Goal: Find specific page/section: Find specific page/section

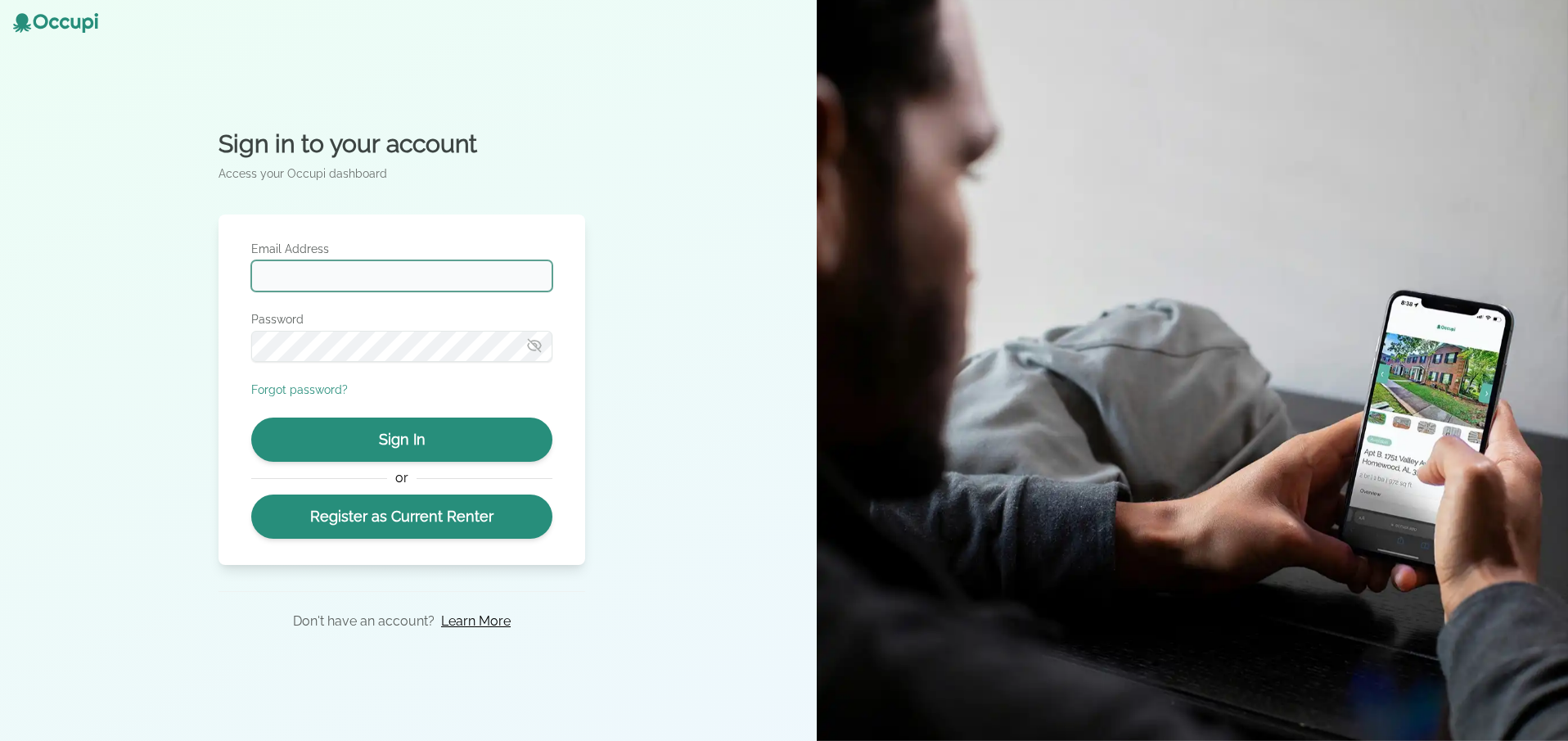
click at [373, 280] on input "Email Address" at bounding box center [402, 276] width 301 height 31
type input "**********"
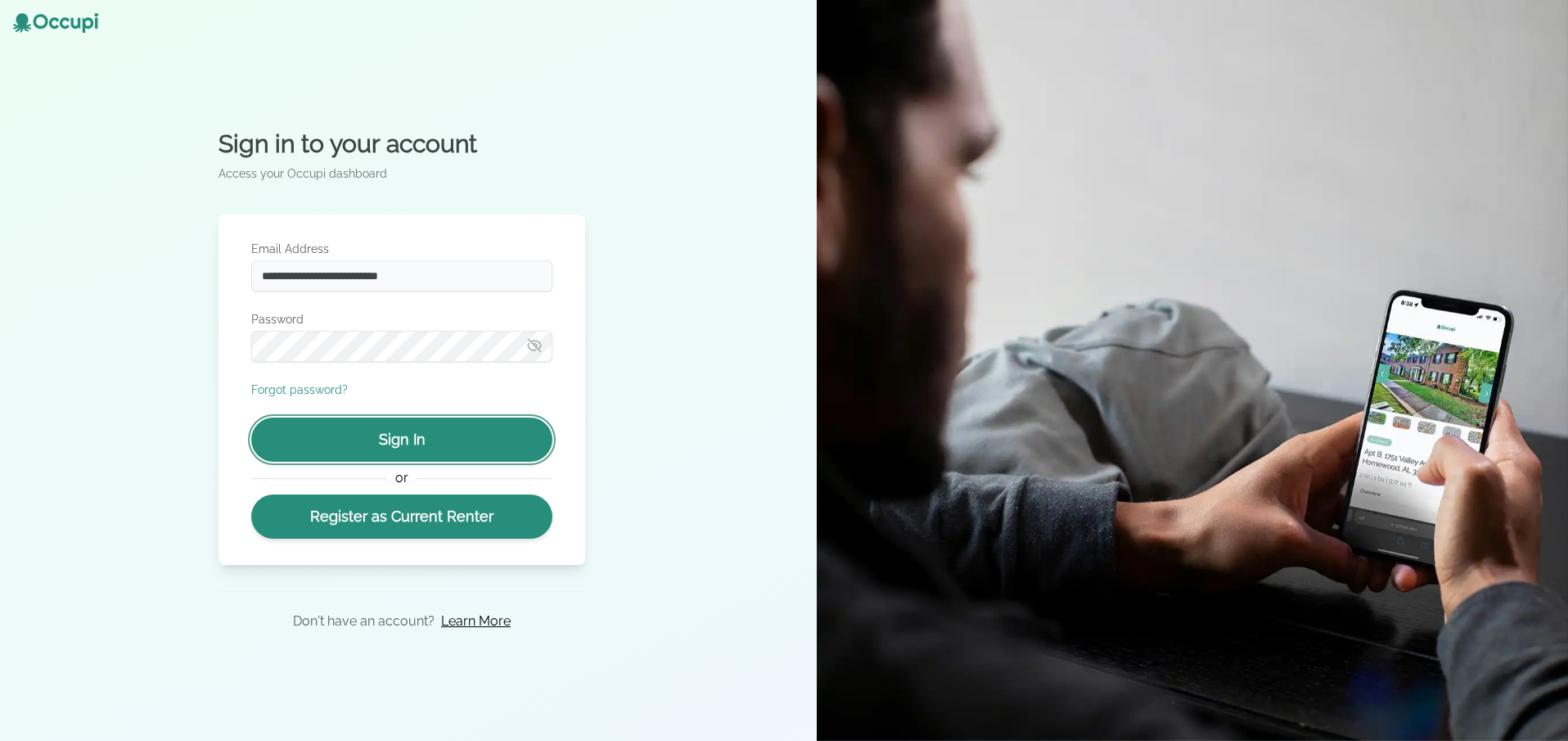
click at [411, 439] on button "Sign In" at bounding box center [402, 439] width 301 height 44
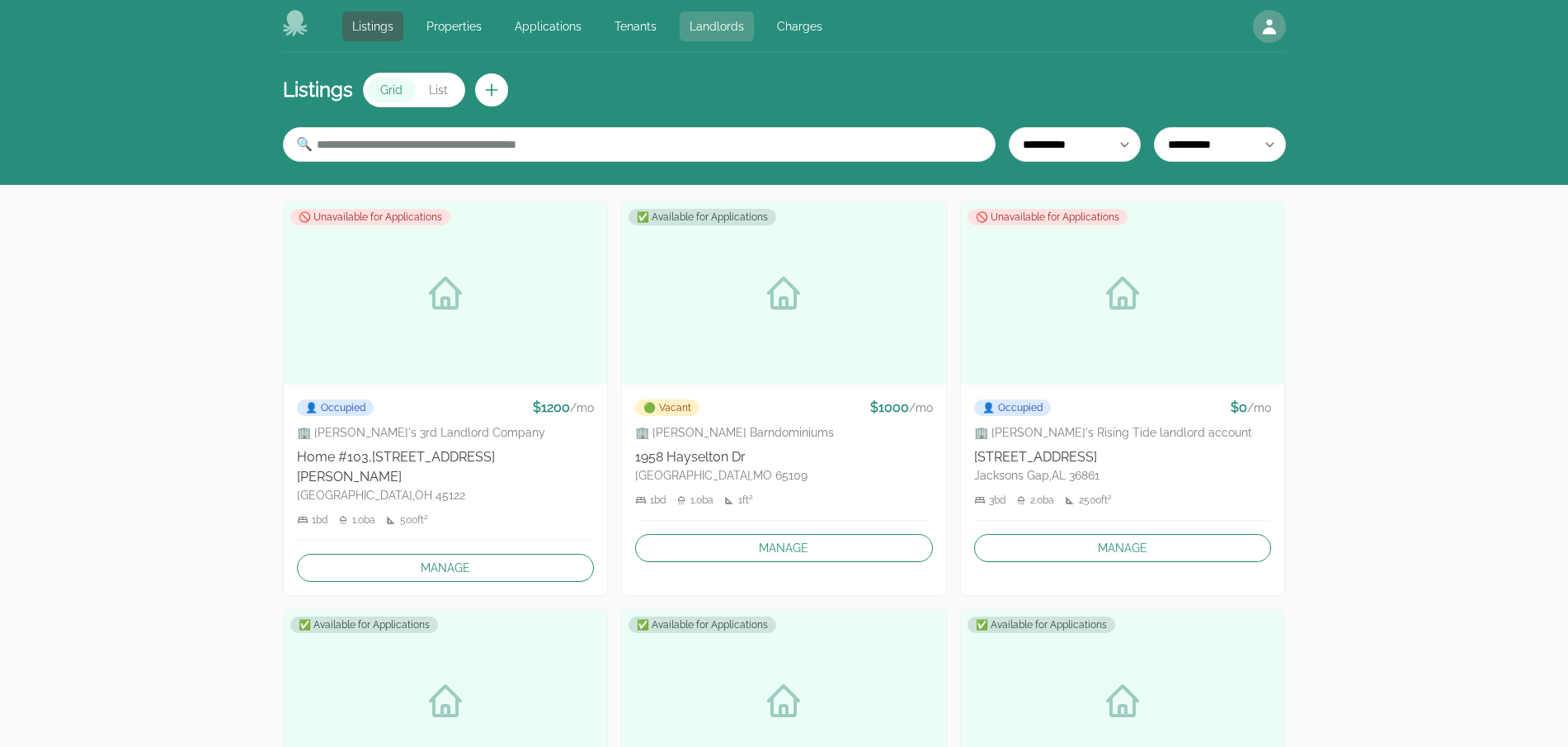
click at [686, 23] on link "Landlords" at bounding box center [717, 26] width 75 height 30
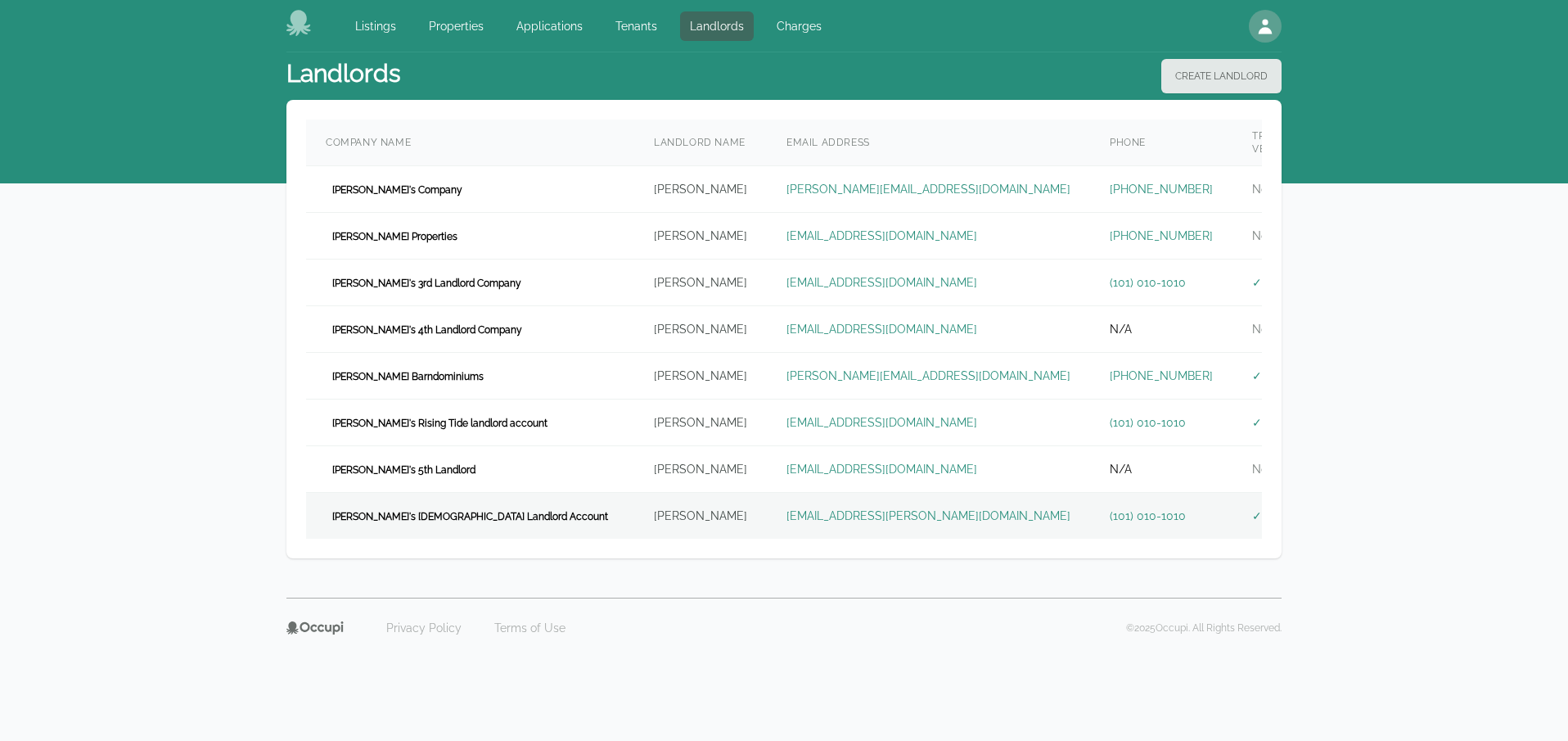
click at [480, 509] on span "[PERSON_NAME]'s [DEMOGRAPHIC_DATA] Landlord Account" at bounding box center [470, 516] width 289 height 17
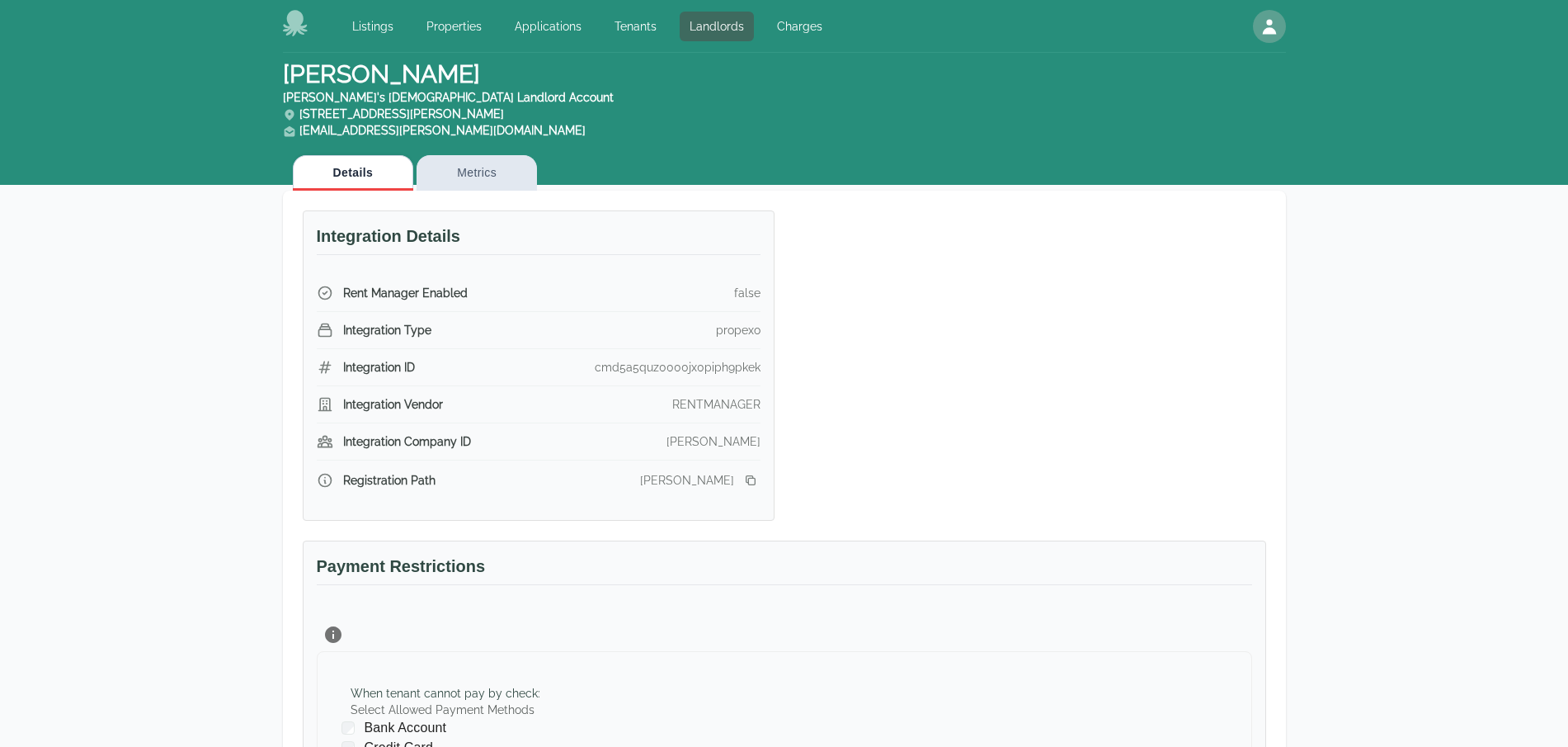
click at [222, 314] on div "[PERSON_NAME] [PERSON_NAME]'s [DEMOGRAPHIC_DATA] Landlord Account [STREET_ADDRE…" at bounding box center [784, 623] width 1568 height 1142
drag, startPoint x: 150, startPoint y: 406, endPoint x: 137, endPoint y: 409, distance: 13.3
click at [143, 408] on div "[PERSON_NAME] [PERSON_NAME]'s [DEMOGRAPHIC_DATA] Landlord Account [STREET_ADDRE…" at bounding box center [784, 623] width 1568 height 1142
